Goal: Information Seeking & Learning: Learn about a topic

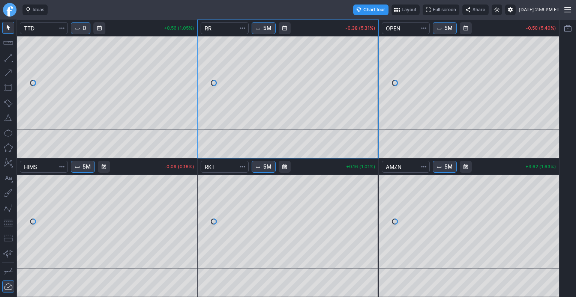
click at [80, 33] on button "D" at bounding box center [81, 28] width 20 height 12
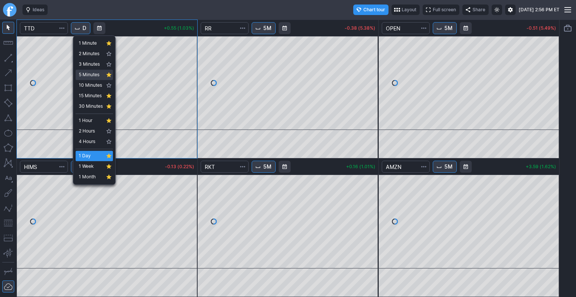
click at [92, 72] on span "5 Minutes" at bounding box center [91, 75] width 24 height 8
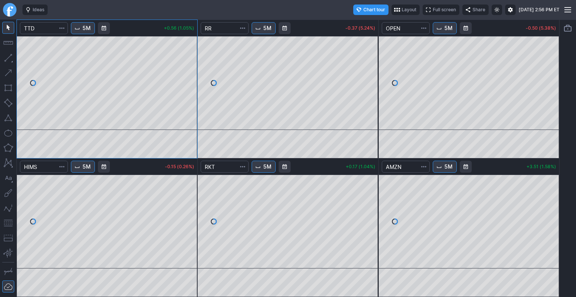
click at [84, 168] on button "5M" at bounding box center [83, 167] width 24 height 12
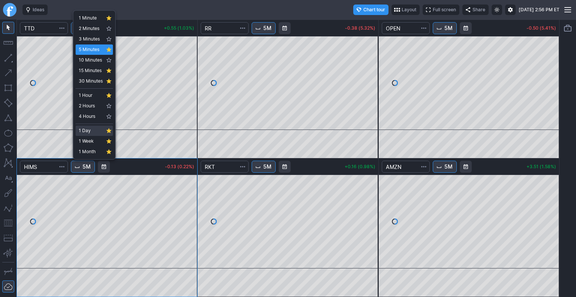
click at [92, 132] on span "1 Day" at bounding box center [91, 131] width 24 height 8
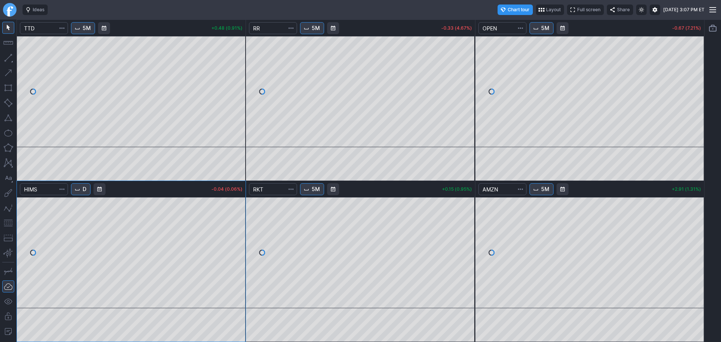
click at [11, 11] on link "Finviz.com" at bounding box center [10, 10] width 14 height 14
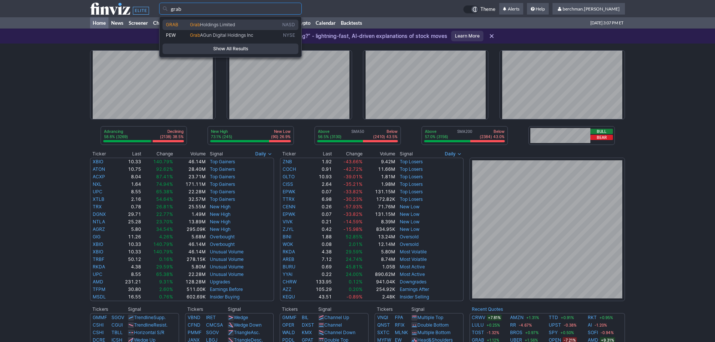
click at [223, 27] on span "Holdings Limited" at bounding box center [217, 25] width 35 height 6
type input "GRAB"
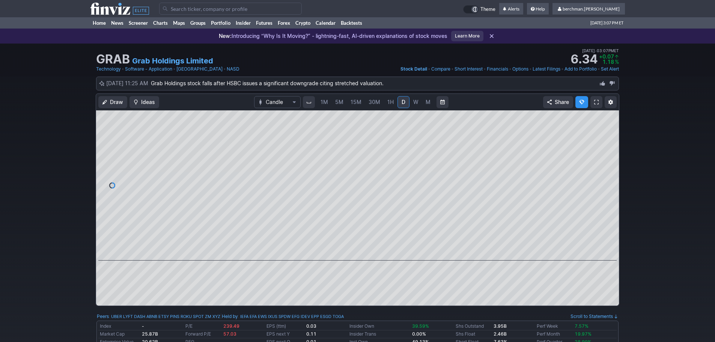
click at [220, 10] on input "Search" at bounding box center [230, 9] width 143 height 12
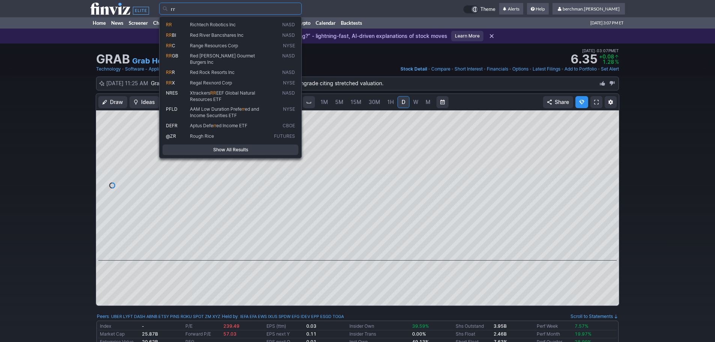
click at [220, 23] on span "Richtech Robotics Inc" at bounding box center [213, 25] width 46 height 6
type input "RR"
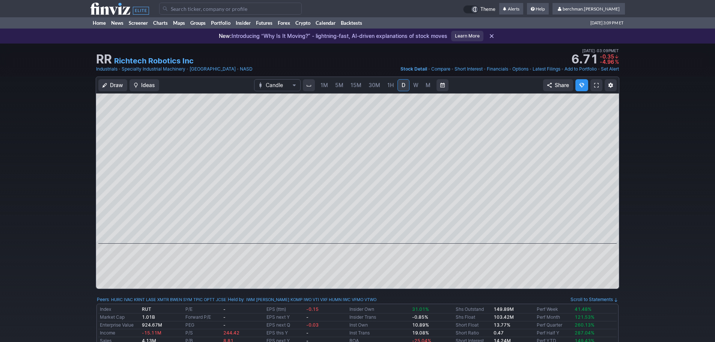
click at [336, 83] on span "5M" at bounding box center [339, 85] width 8 height 6
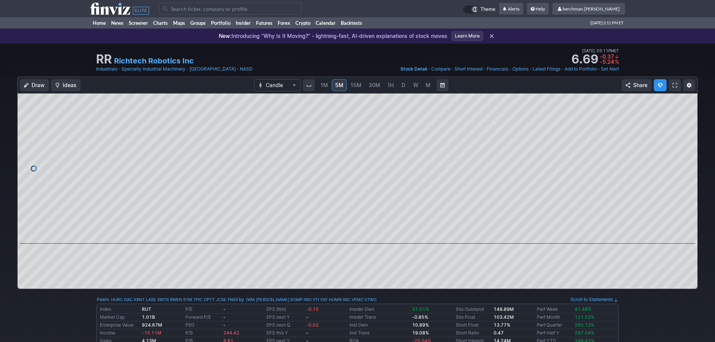
click at [405, 86] on span "D" at bounding box center [403, 85] width 5 height 8
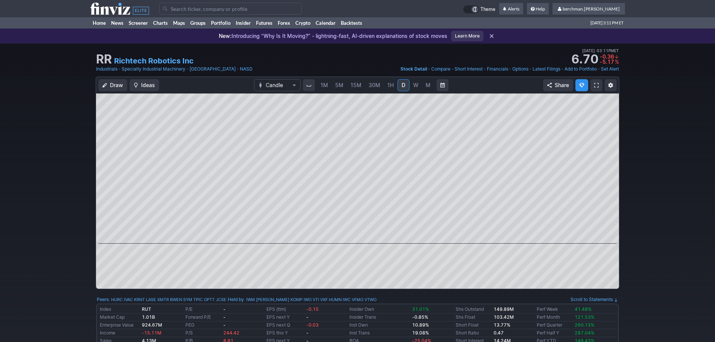
click at [418, 87] on link "W" at bounding box center [416, 85] width 12 height 12
click at [337, 87] on span "5M" at bounding box center [339, 85] width 8 height 6
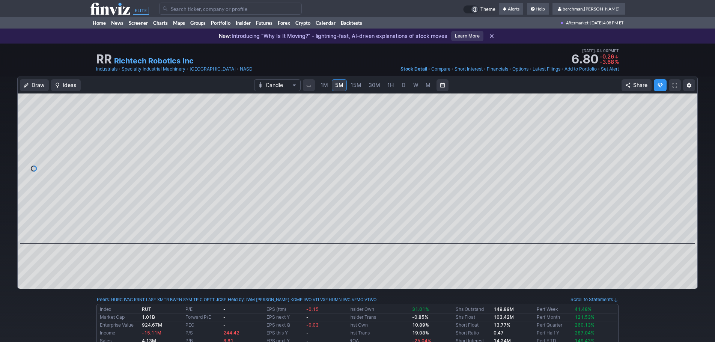
click at [235, 8] on input "Search" at bounding box center [230, 9] width 143 height 12
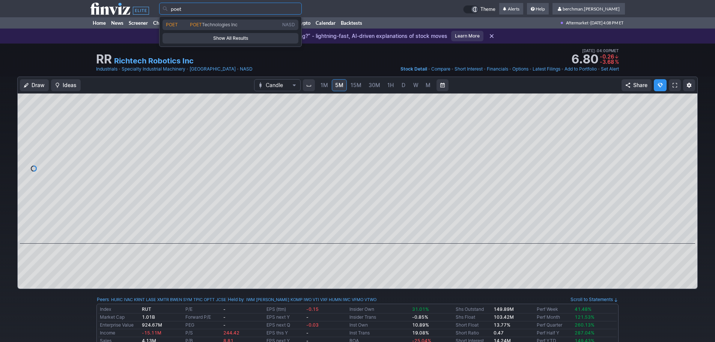
click at [232, 24] on span "Technologies Inc" at bounding box center [220, 25] width 36 height 6
type input "POET"
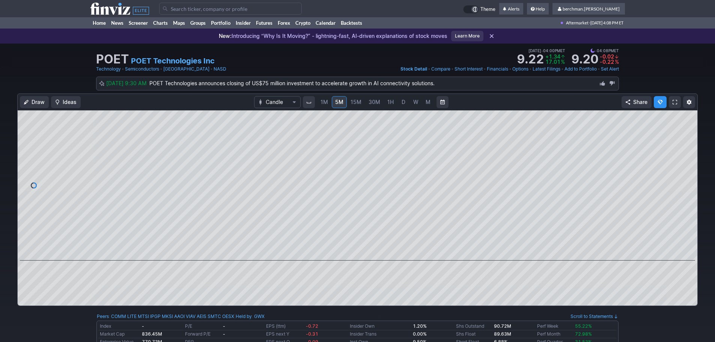
click at [402, 102] on span "D" at bounding box center [404, 102] width 4 height 6
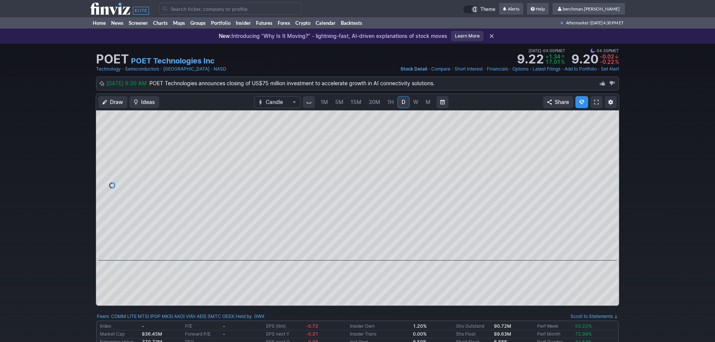
click at [211, 7] on input "Search" at bounding box center [230, 9] width 143 height 12
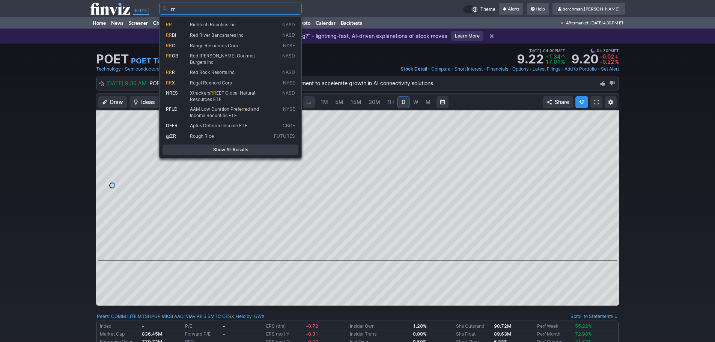
click at [213, 25] on span "Richtech Robotics Inc" at bounding box center [213, 25] width 46 height 6
type input "RR"
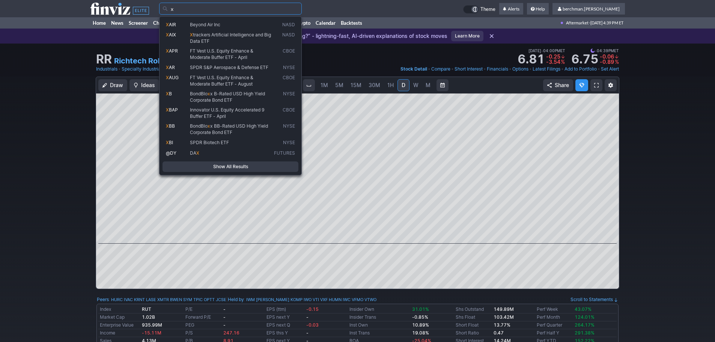
type input "x"
click at [170, 9] on input "x" at bounding box center [230, 9] width 143 height 12
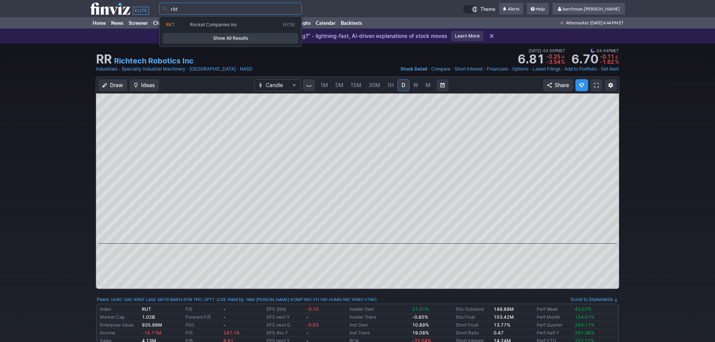
click at [194, 24] on span "Rocket Companies Inc" at bounding box center [213, 25] width 47 height 6
type input "RKT"
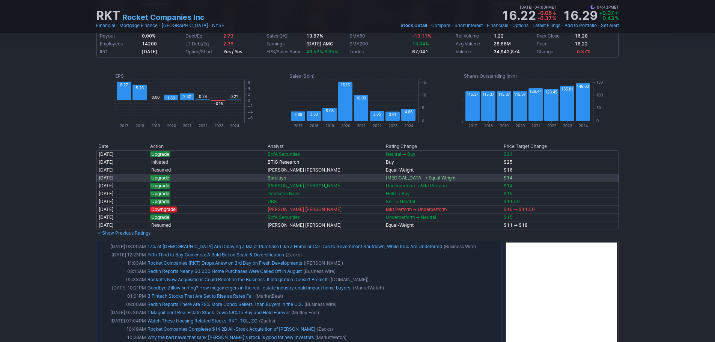
scroll to position [456, 0]
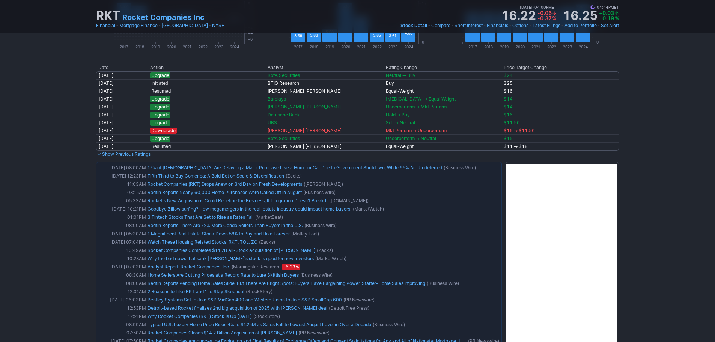
type input "0"
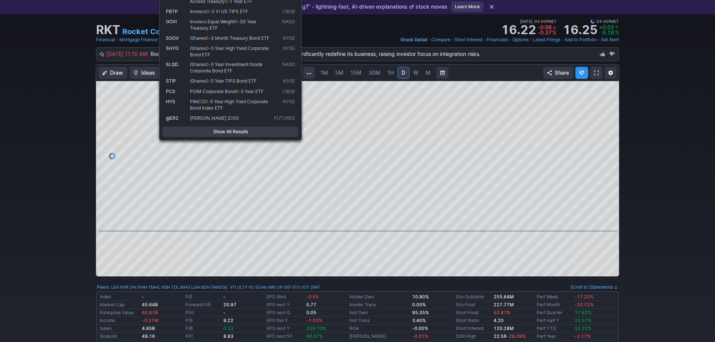
scroll to position [0, 0]
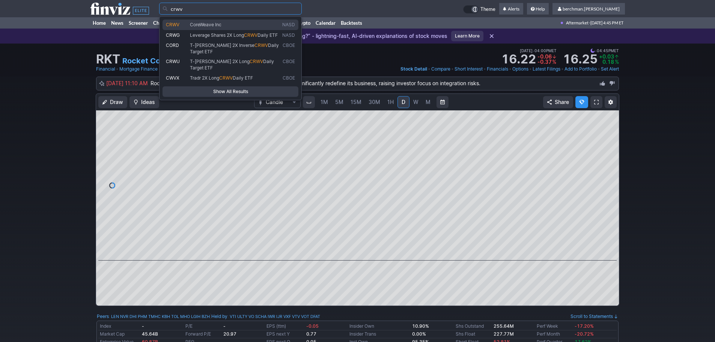
click at [224, 24] on span "CoreWeave Inc" at bounding box center [234, 25] width 92 height 6
type input "CRWV"
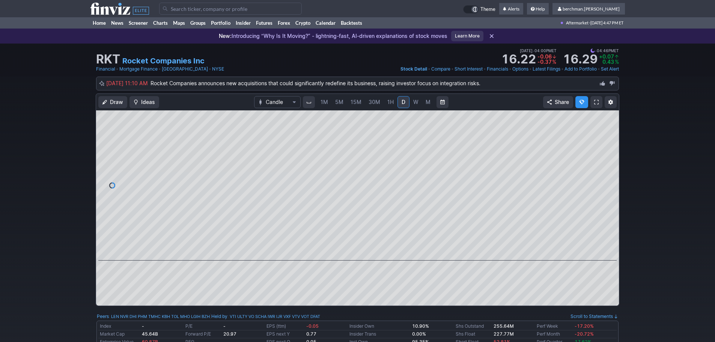
click at [344, 103] on link "5M" at bounding box center [339, 102] width 15 height 12
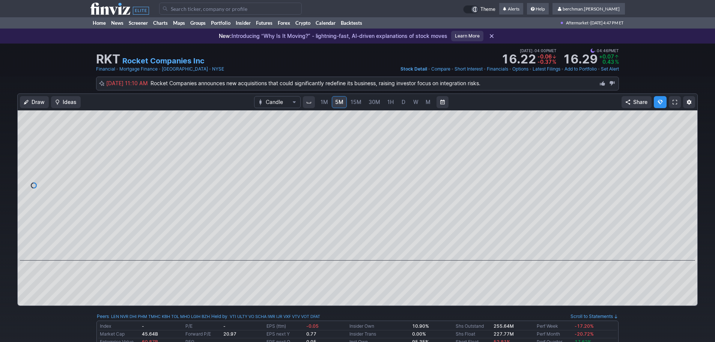
click at [420, 101] on link "W" at bounding box center [416, 102] width 12 height 12
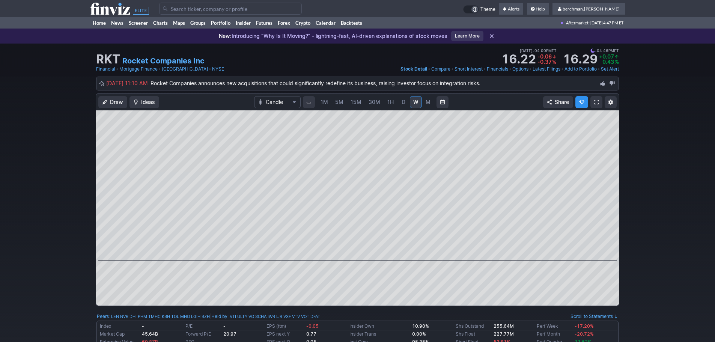
click at [430, 104] on link "M" at bounding box center [428, 102] width 12 height 12
click at [411, 102] on link "W" at bounding box center [416, 102] width 12 height 12
click at [176, 57] on link "Rocket Companies Inc" at bounding box center [163, 61] width 82 height 11
